Goal: Task Accomplishment & Management: Manage account settings

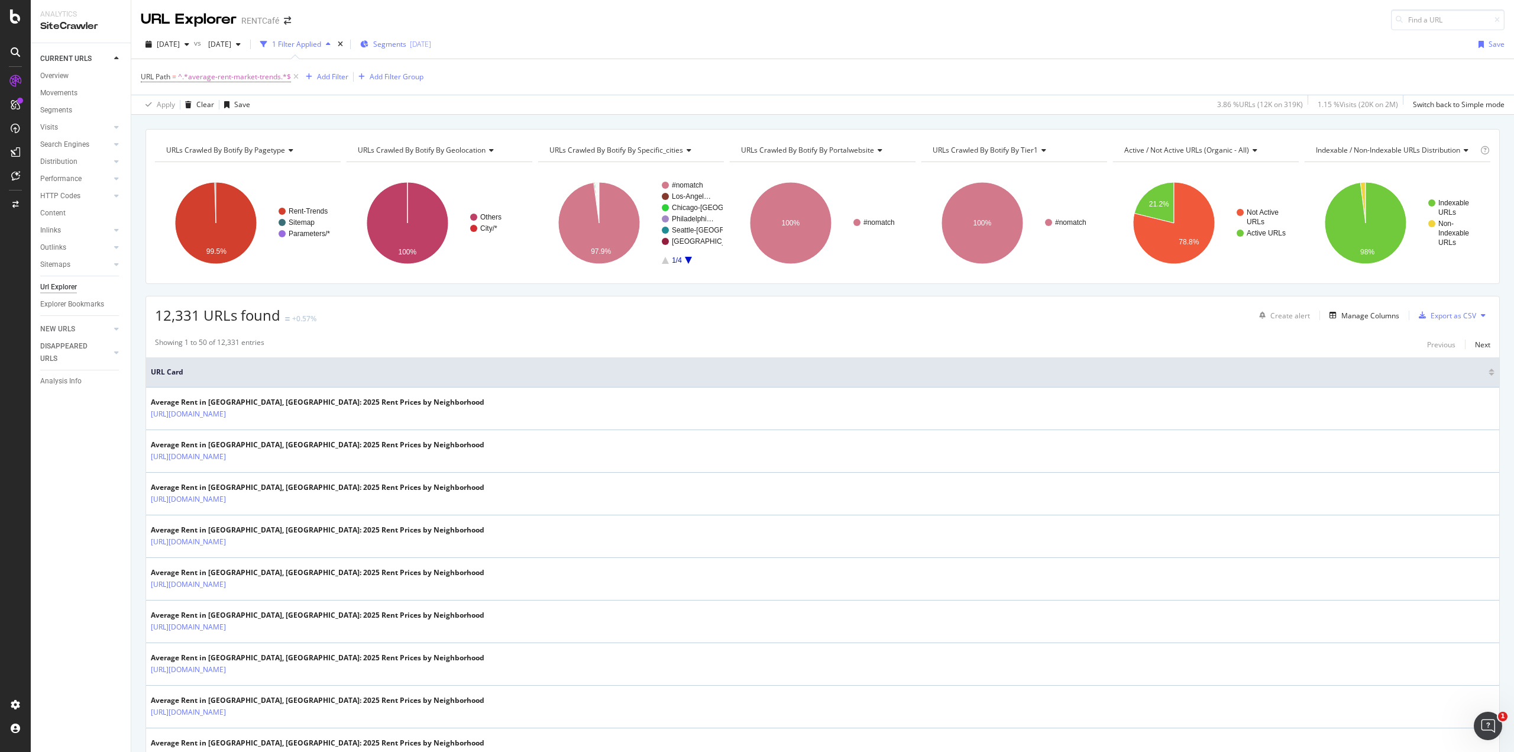
click at [406, 39] on span "Segments" at bounding box center [389, 44] width 33 height 10
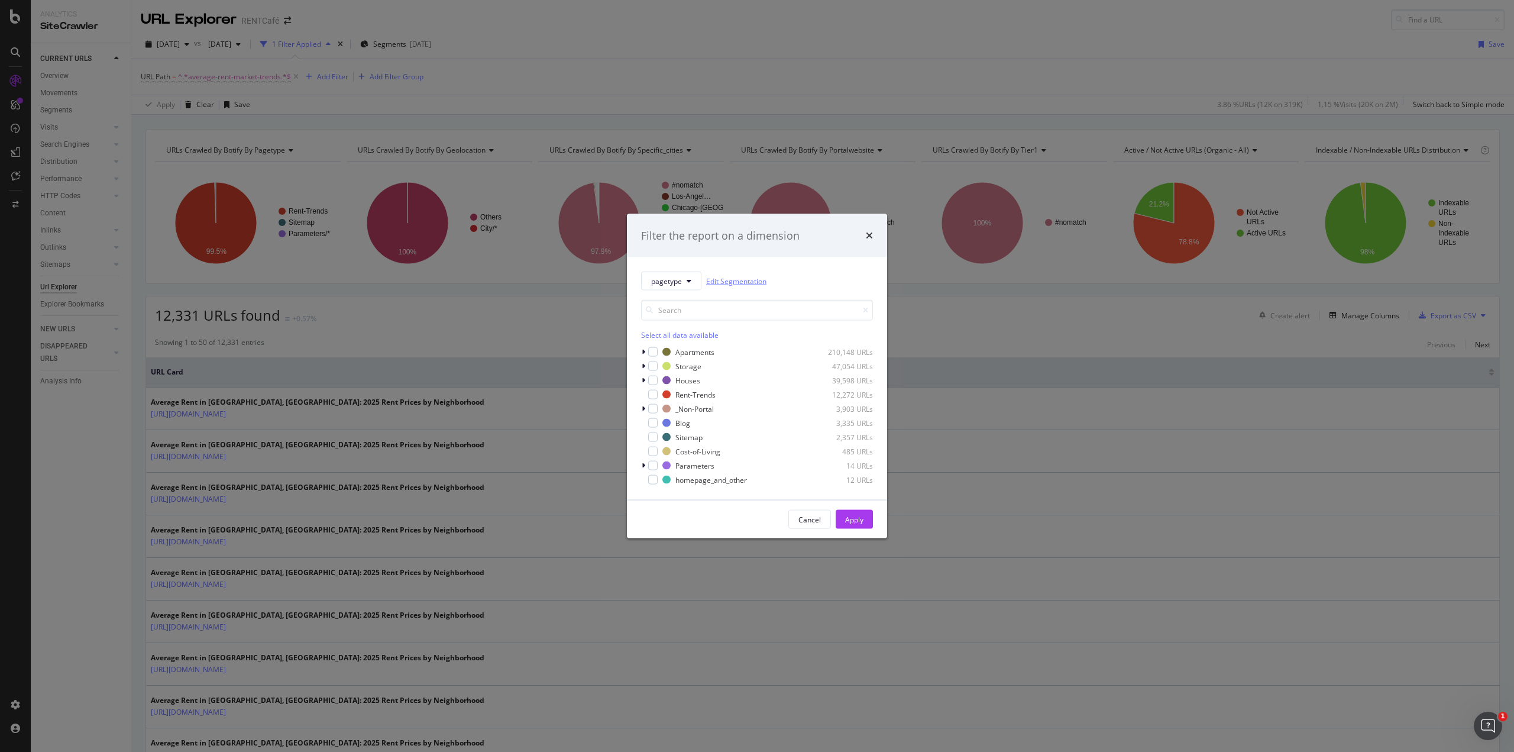
click at [730, 278] on link "Edit Segmentation" at bounding box center [736, 280] width 60 height 12
click at [643, 349] on icon "modal" at bounding box center [644, 351] width 4 height 7
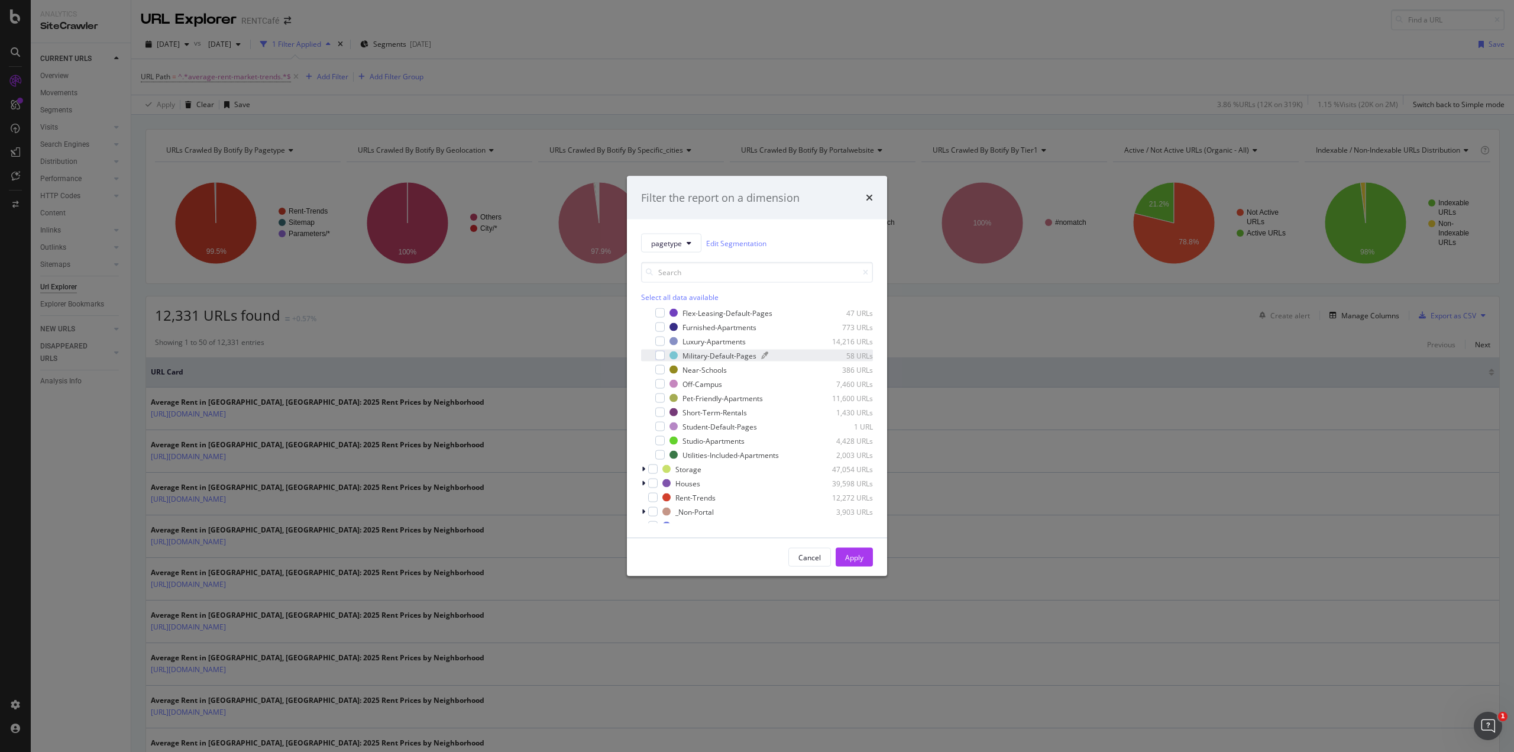
scroll to position [234, 0]
click at [645, 405] on icon "modal" at bounding box center [644, 403] width 4 height 7
click at [645, 489] on icon "modal" at bounding box center [644, 488] width 4 height 7
